Goal: Task Accomplishment & Management: Manage account settings

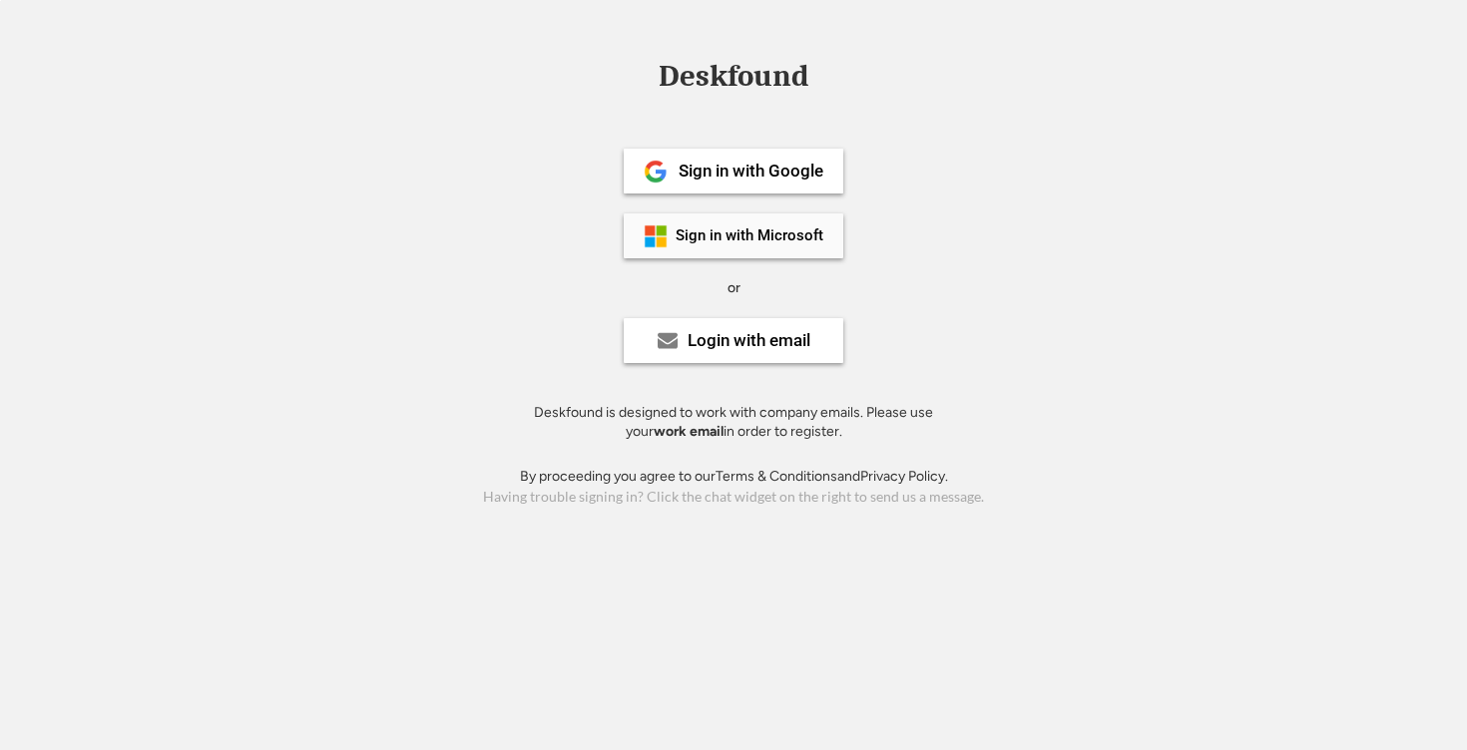
click at [746, 235] on div "Sign in with Microsoft" at bounding box center [750, 236] width 148 height 15
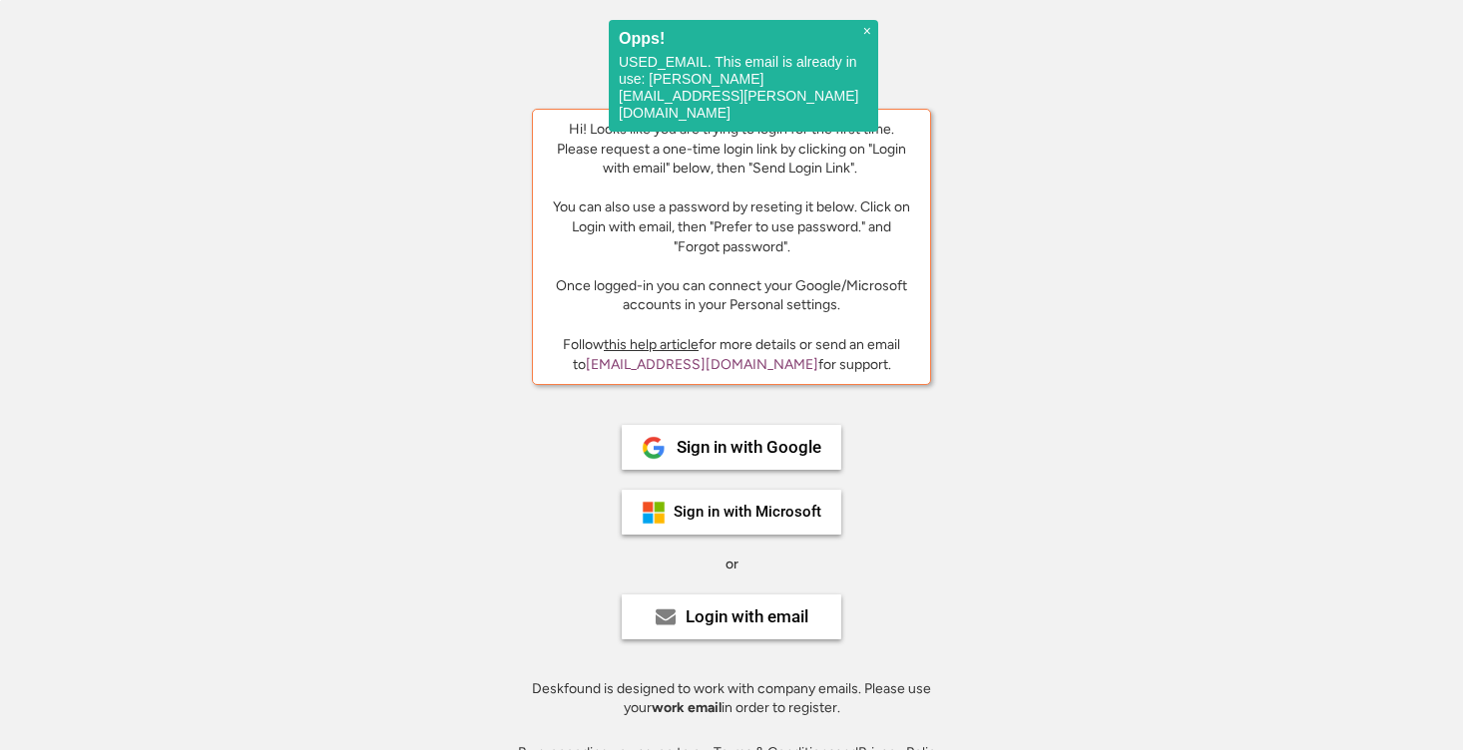
click at [1198, 341] on div "Deskfound Hi! Looks like you are trying to login for the first time. Please req…" at bounding box center [731, 424] width 1463 height 727
click at [747, 619] on div "Login with email" at bounding box center [747, 617] width 123 height 17
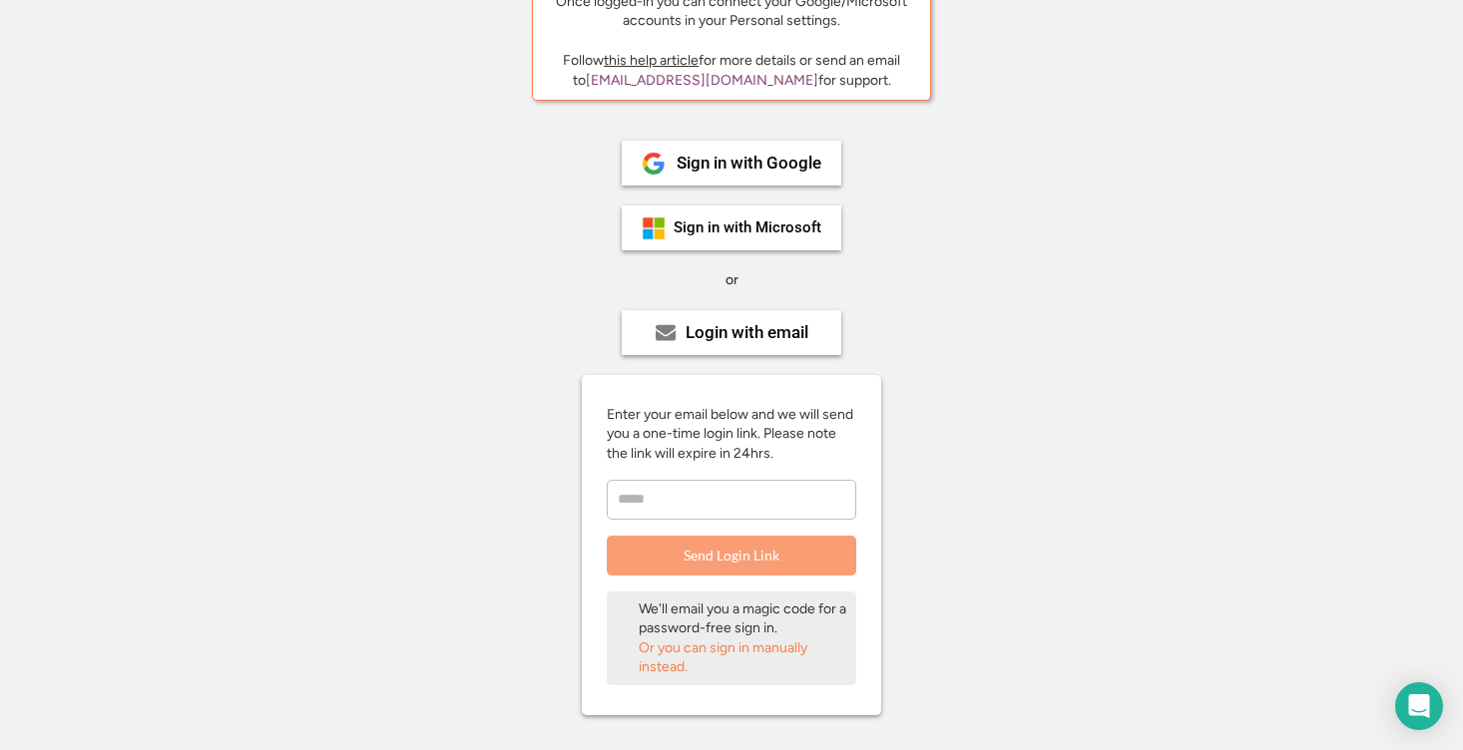
scroll to position [286, 0]
click at [692, 505] on input "email" at bounding box center [731, 498] width 249 height 40
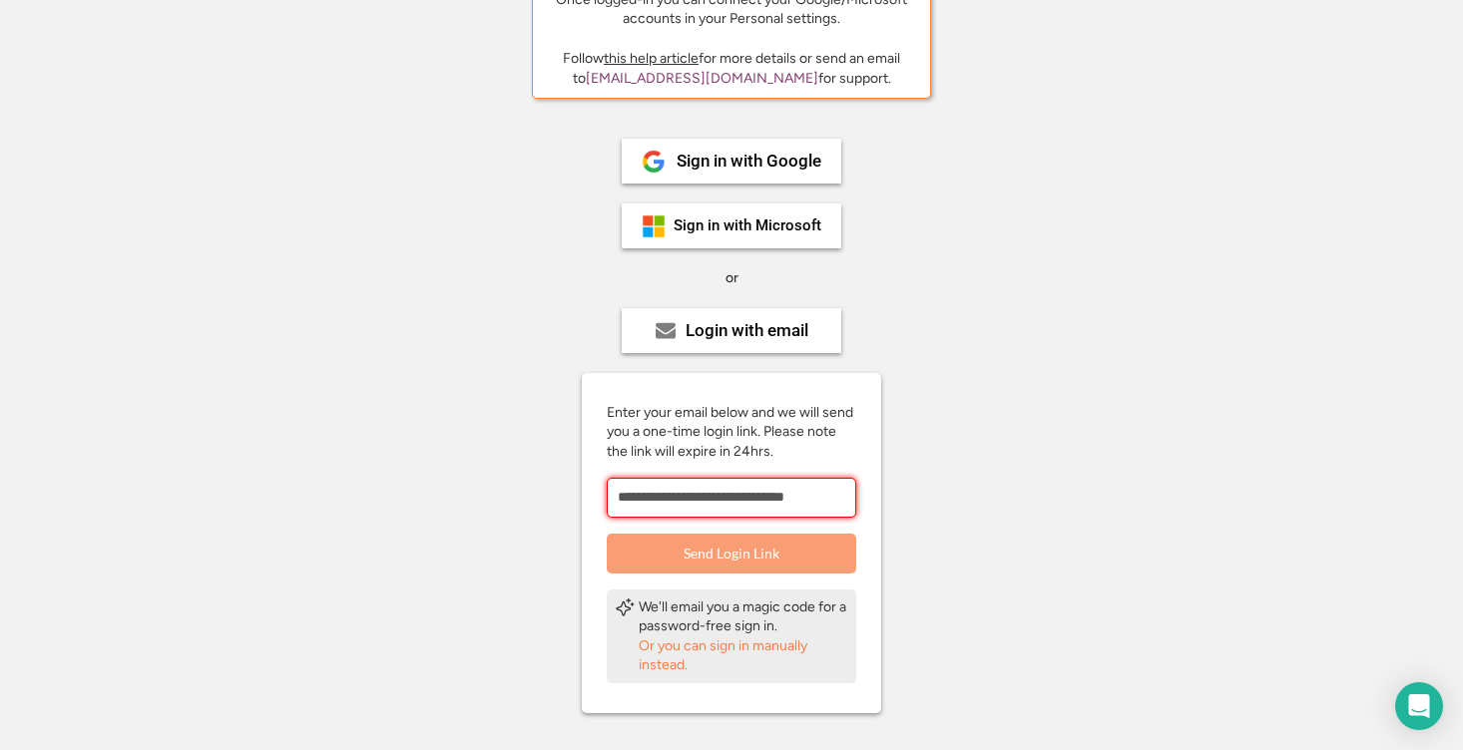
scroll to position [0, 3]
type input "**********"
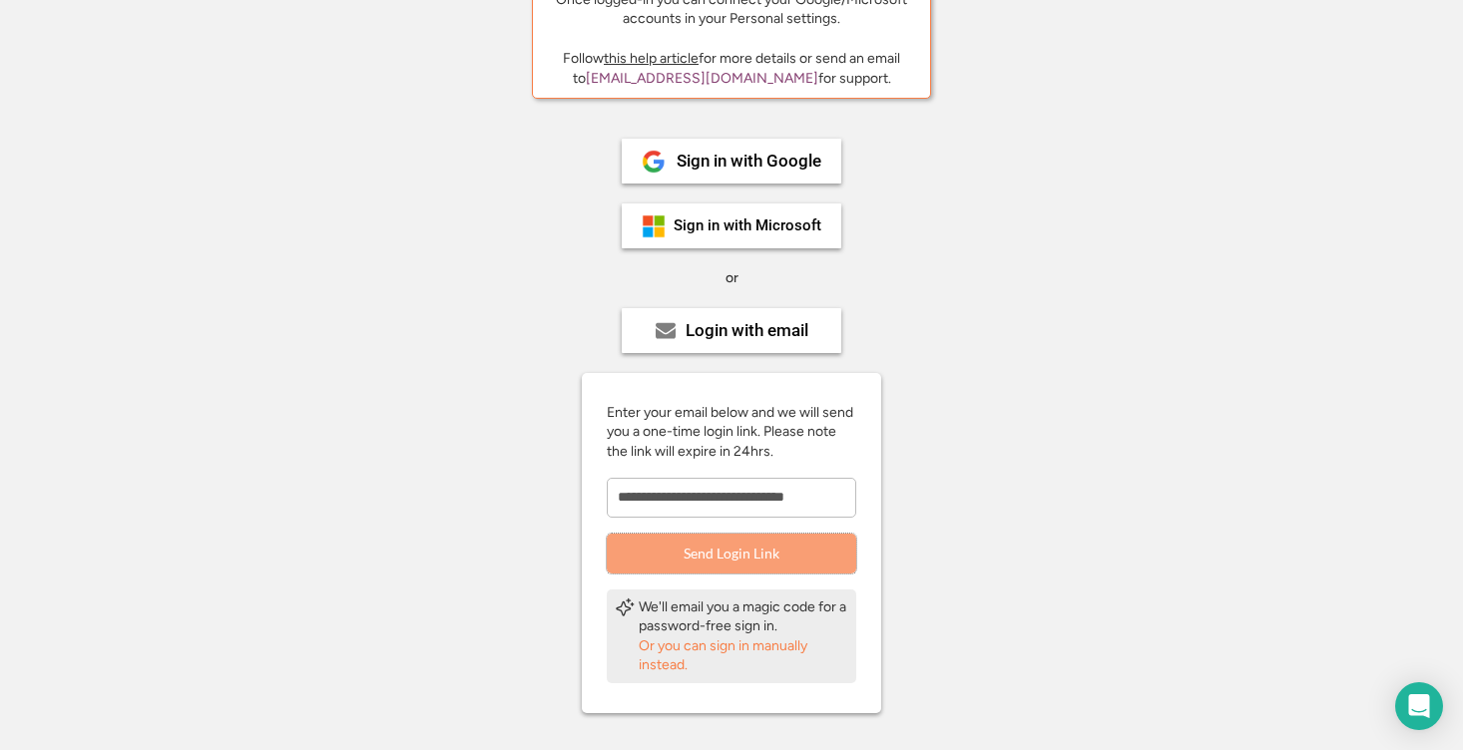
click at [739, 554] on button "Send Login Link" at bounding box center [731, 554] width 249 height 40
click at [673, 649] on div "Or you can sign in manually instead." at bounding box center [744, 656] width 210 height 39
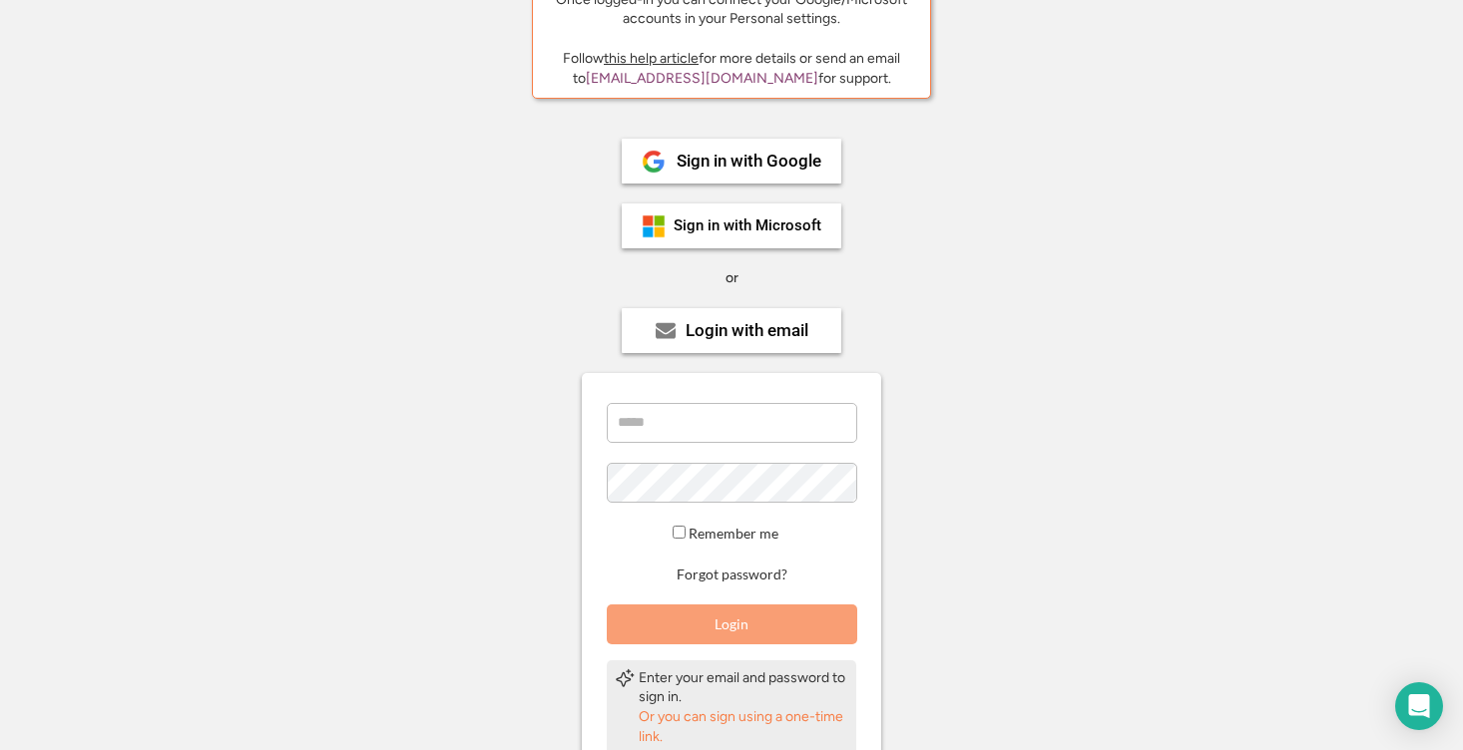
click at [708, 418] on input "email" at bounding box center [732, 423] width 250 height 40
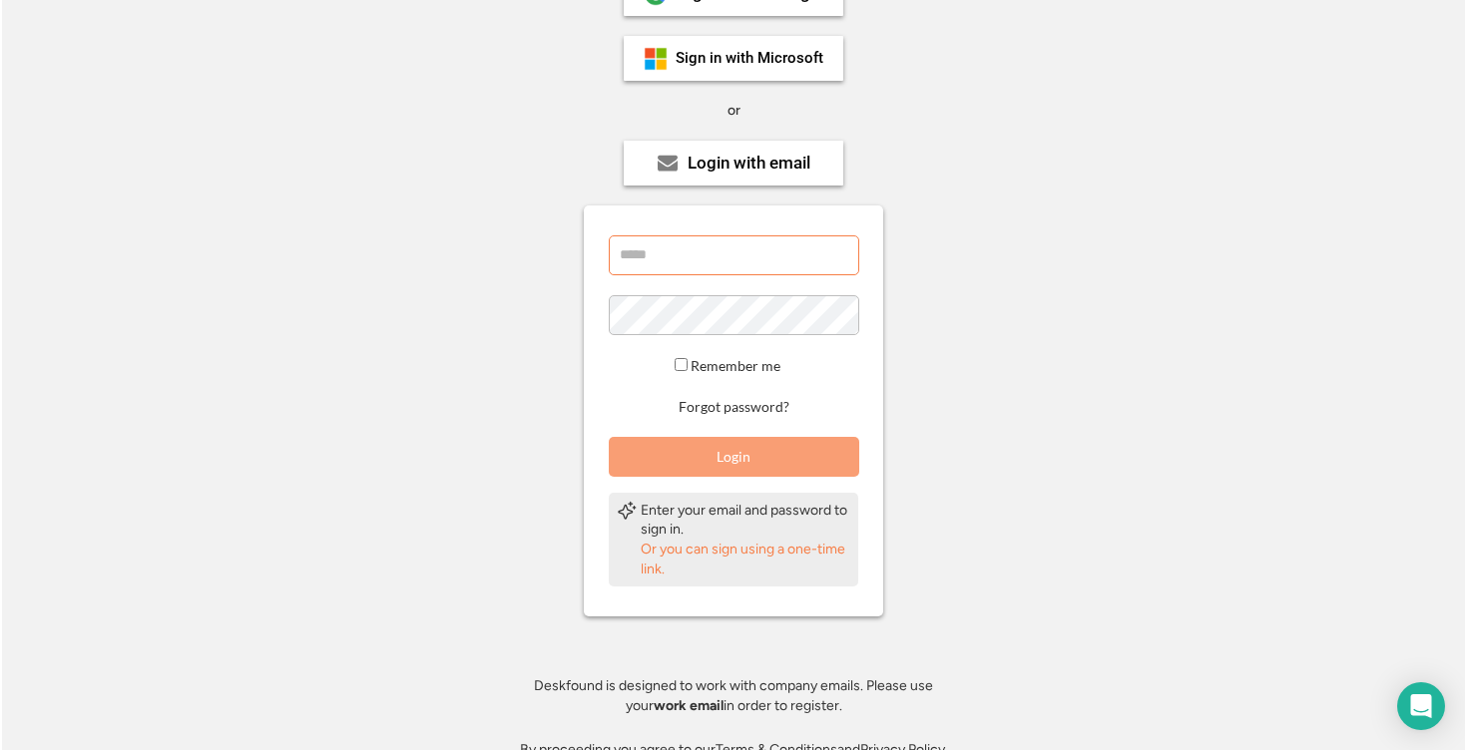
scroll to position [489, 0]
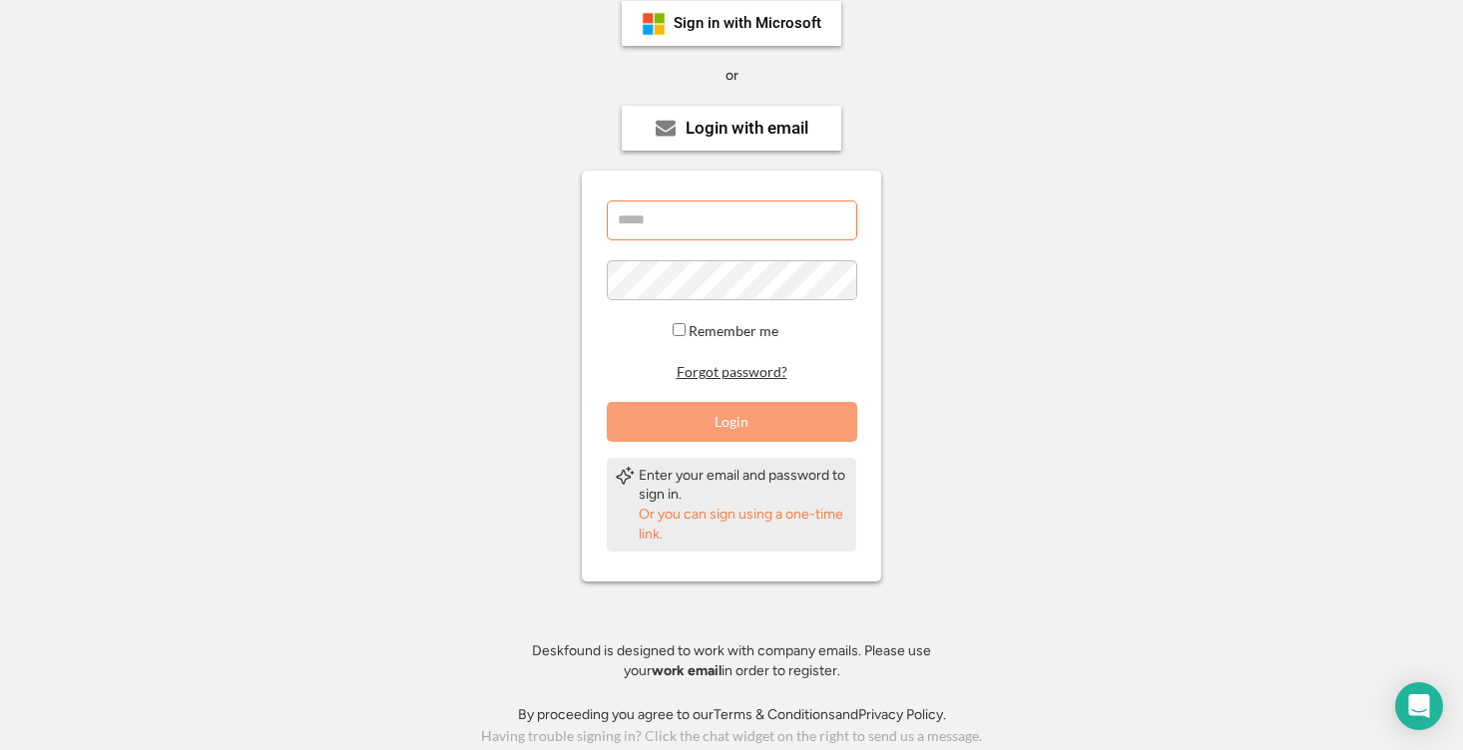
click at [729, 364] on button "Forgot password?" at bounding box center [732, 372] width 117 height 19
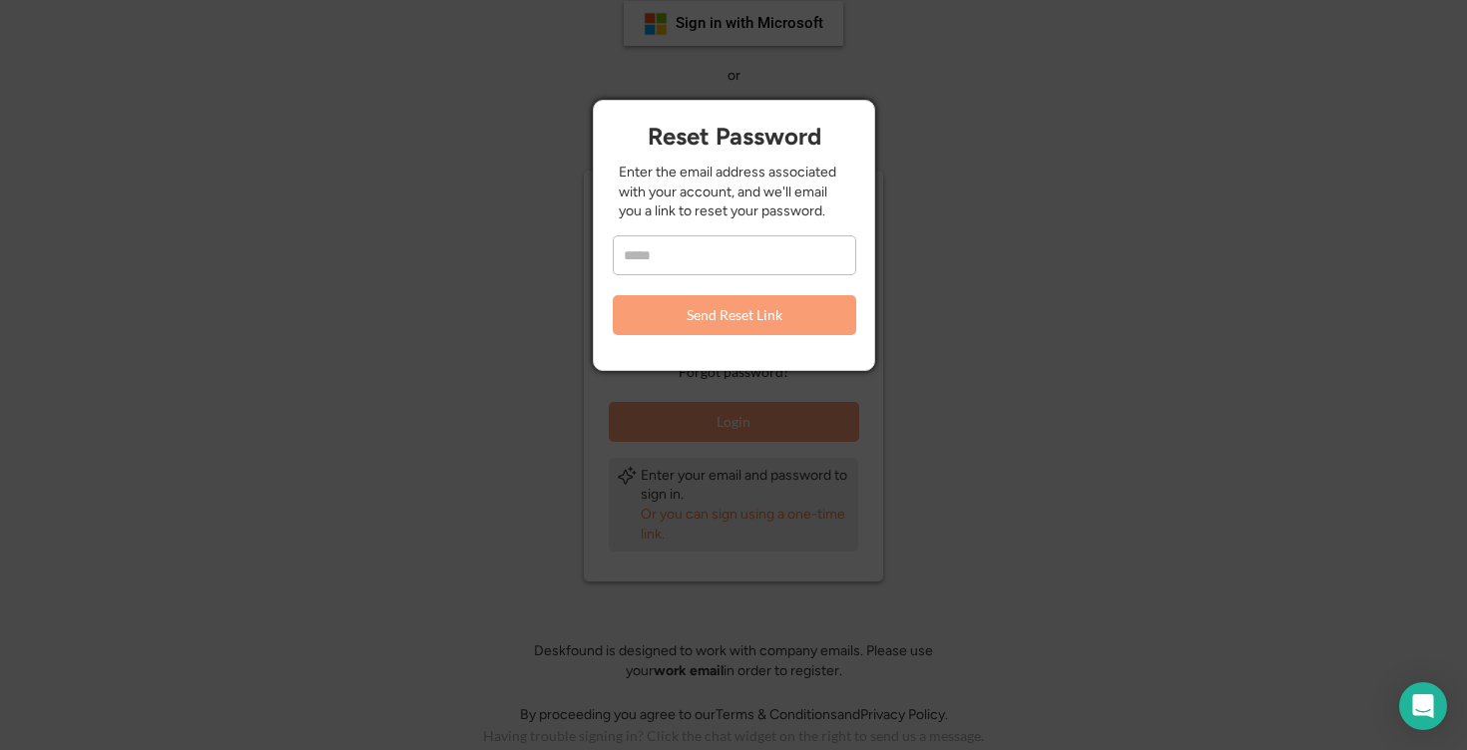
click at [722, 245] on input "email" at bounding box center [734, 255] width 243 height 40
type input "**********"
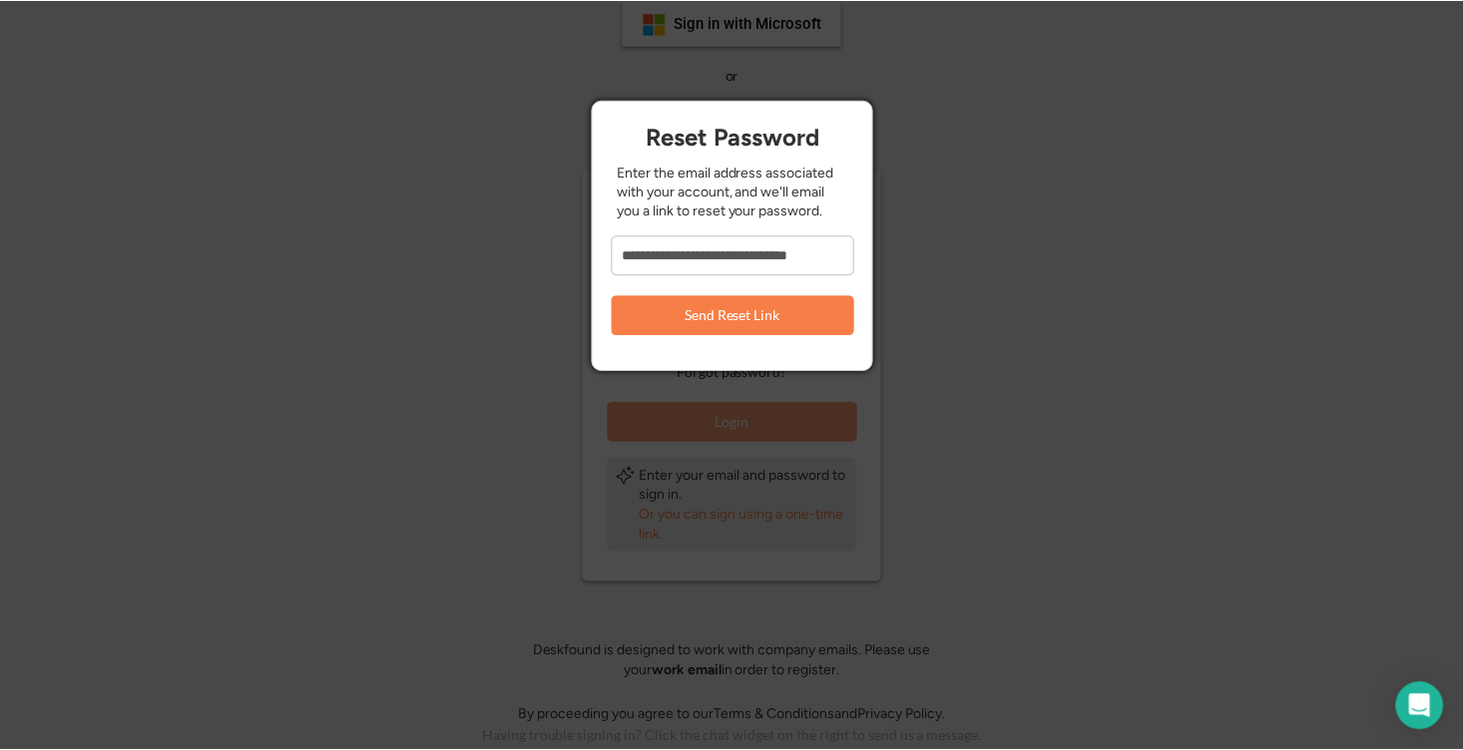
scroll to position [0, 0]
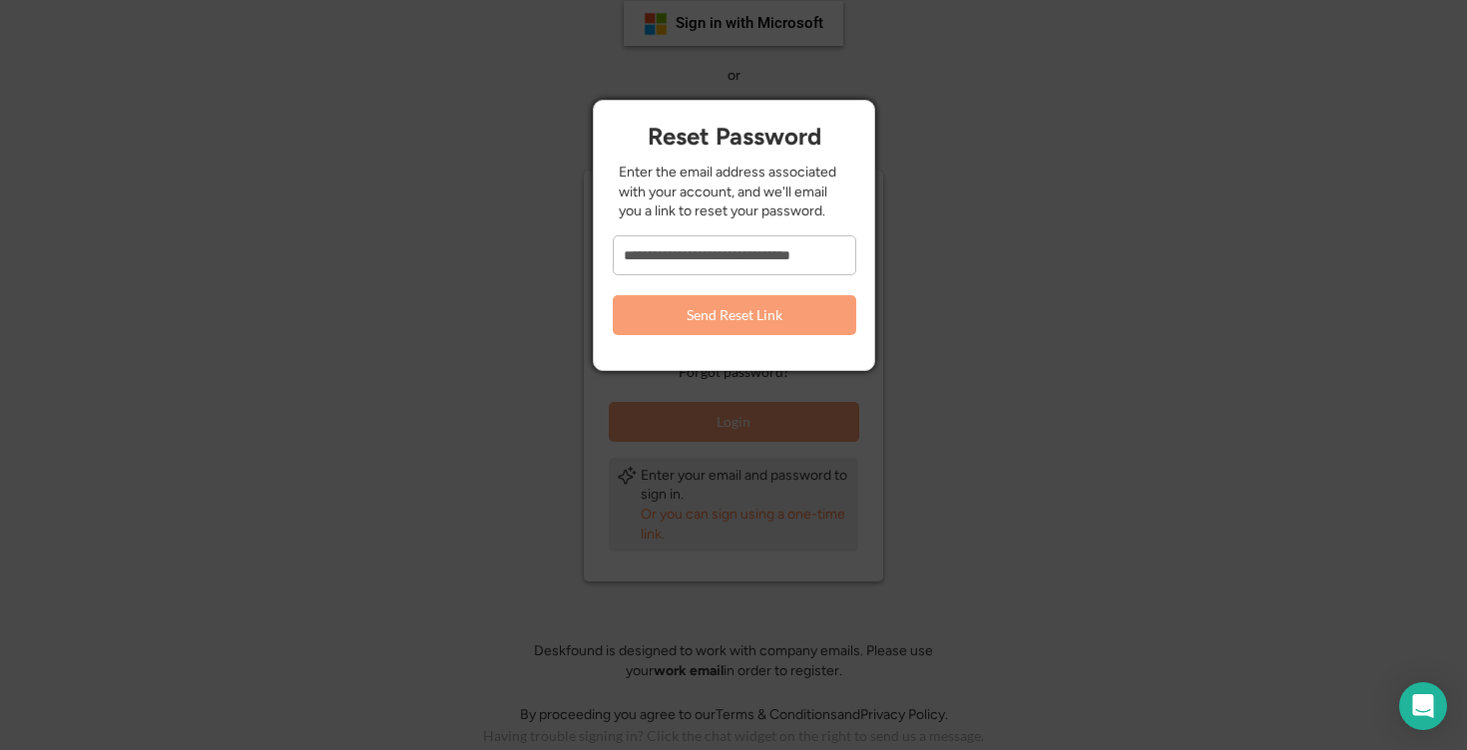
click at [744, 317] on button "Send Reset Link" at bounding box center [734, 315] width 243 height 40
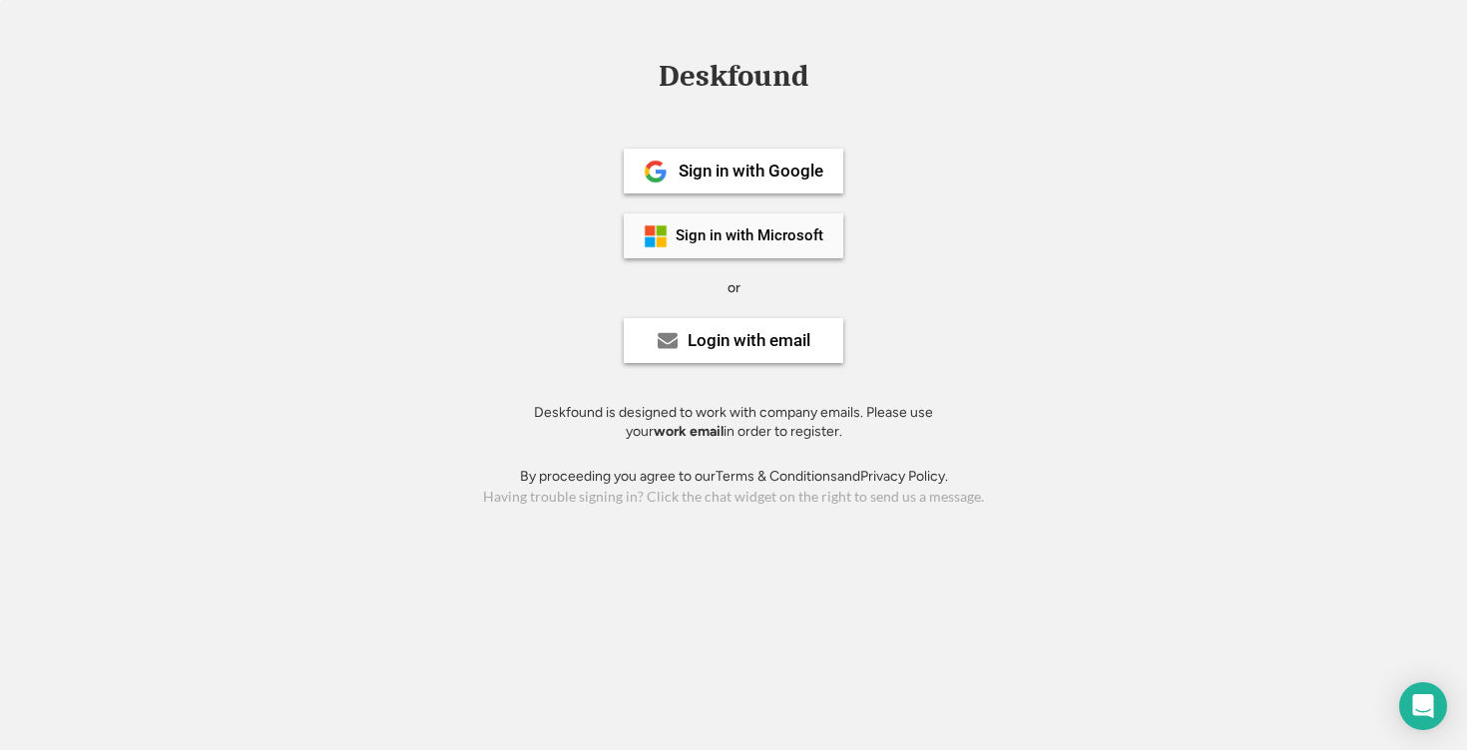
click at [807, 237] on div "Sign in with Microsoft" at bounding box center [750, 236] width 148 height 15
